Goal: Use online tool/utility: Utilize a website feature to perform a specific function

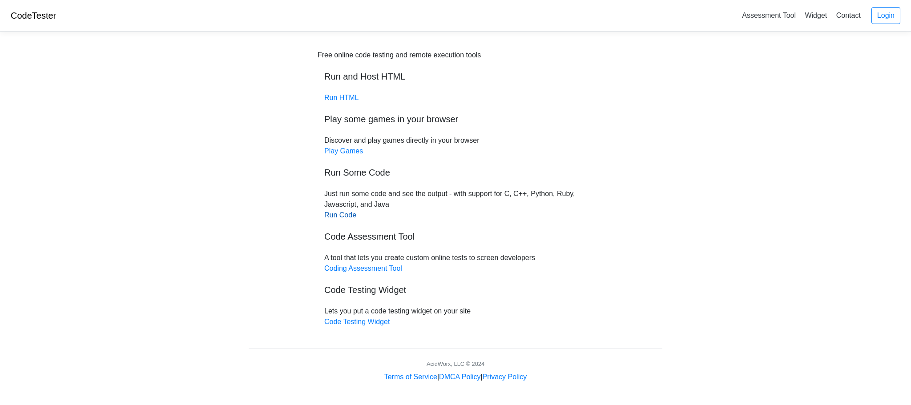
click at [339, 218] on link "Run Code" at bounding box center [340, 215] width 32 height 8
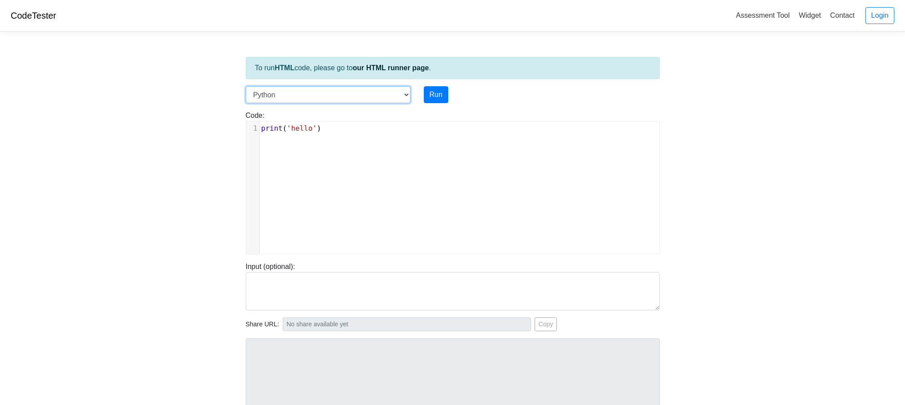
click at [403, 93] on select "C C++ Go Java Javascript Python Ruby" at bounding box center [328, 94] width 165 height 17
select select "c"
click at [246, 86] on select "C C++ Go Java Javascript Python Ruby" at bounding box center [328, 94] width 165 height 17
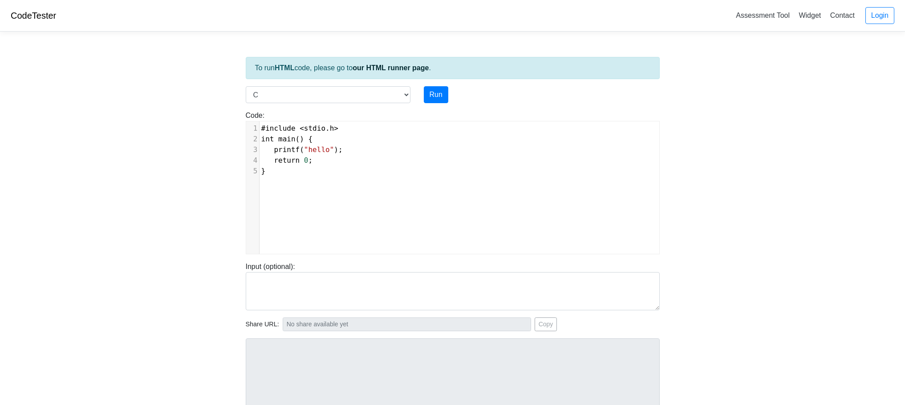
scroll to position [4, 0]
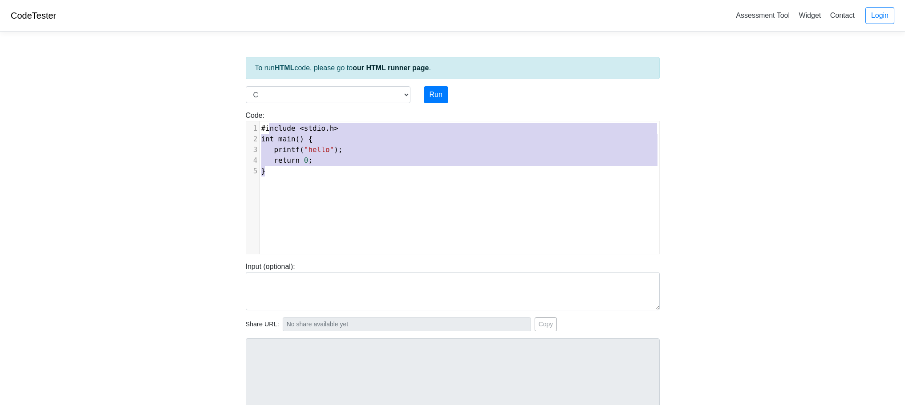
type textarea "#include <stdio.h> int main() { printf("hello"); return 0; }"
drag, startPoint x: 284, startPoint y: 178, endPoint x: 256, endPoint y: 126, distance: 59.5
click at [256, 126] on div "x 1 #include < stdio . h > 2 int main () { 3 printf ( "hello" ); 4 return 0 ; 5…" at bounding box center [459, 194] width 426 height 146
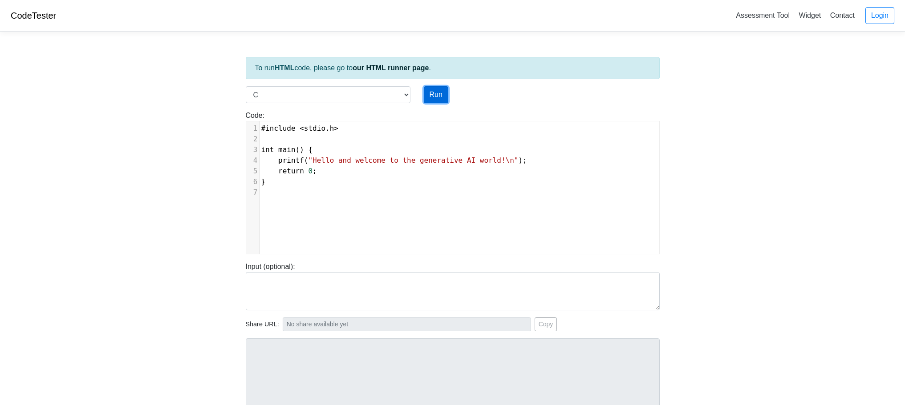
click at [436, 96] on button "Run" at bounding box center [436, 94] width 24 height 17
type input "[URL][DOMAIN_NAME]"
type textarea "Stdout: Hello and welcome to the generative AI world!"
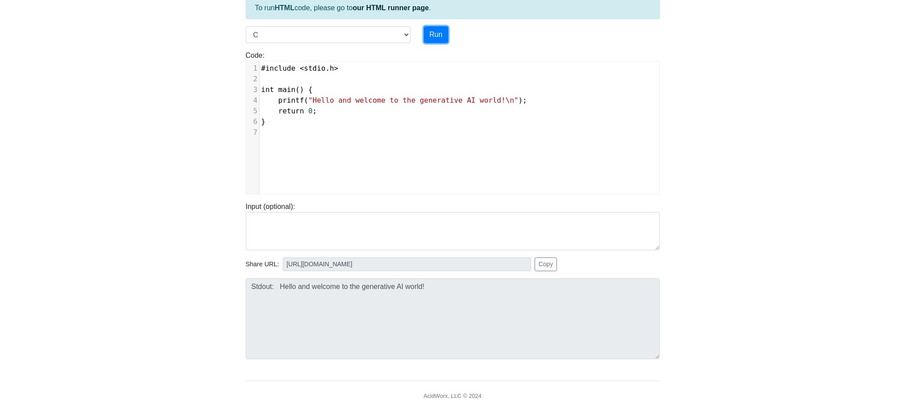
scroll to position [44, 0]
